Goal: Check status: Check status

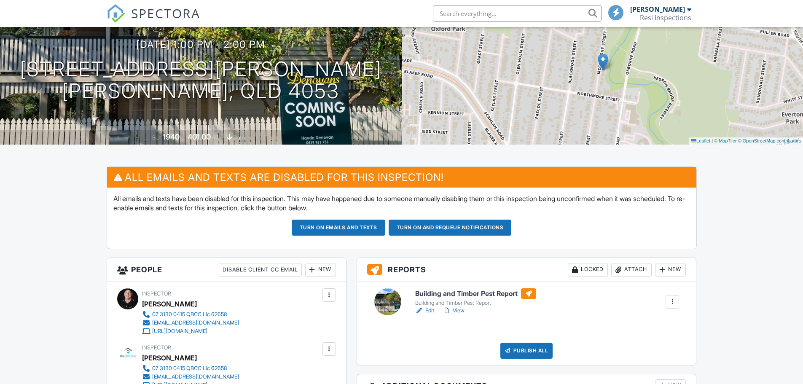
scroll to position [127, 0]
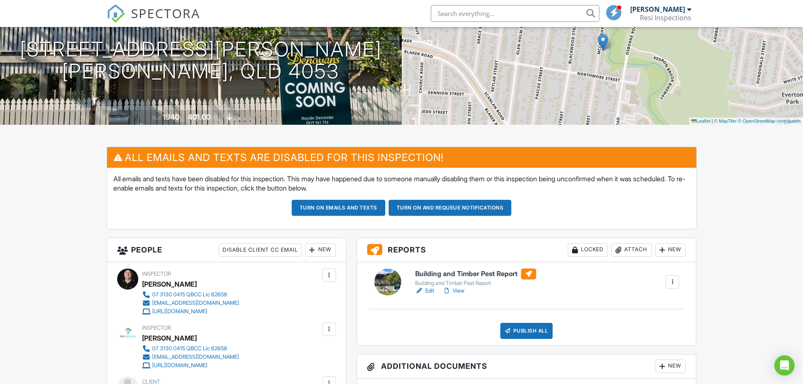
click at [453, 291] on link "View" at bounding box center [454, 291] width 22 height 8
click at [453, 293] on link "View" at bounding box center [454, 291] width 22 height 8
click at [458, 292] on link "View" at bounding box center [454, 291] width 22 height 8
